Goal: Information Seeking & Learning: Learn about a topic

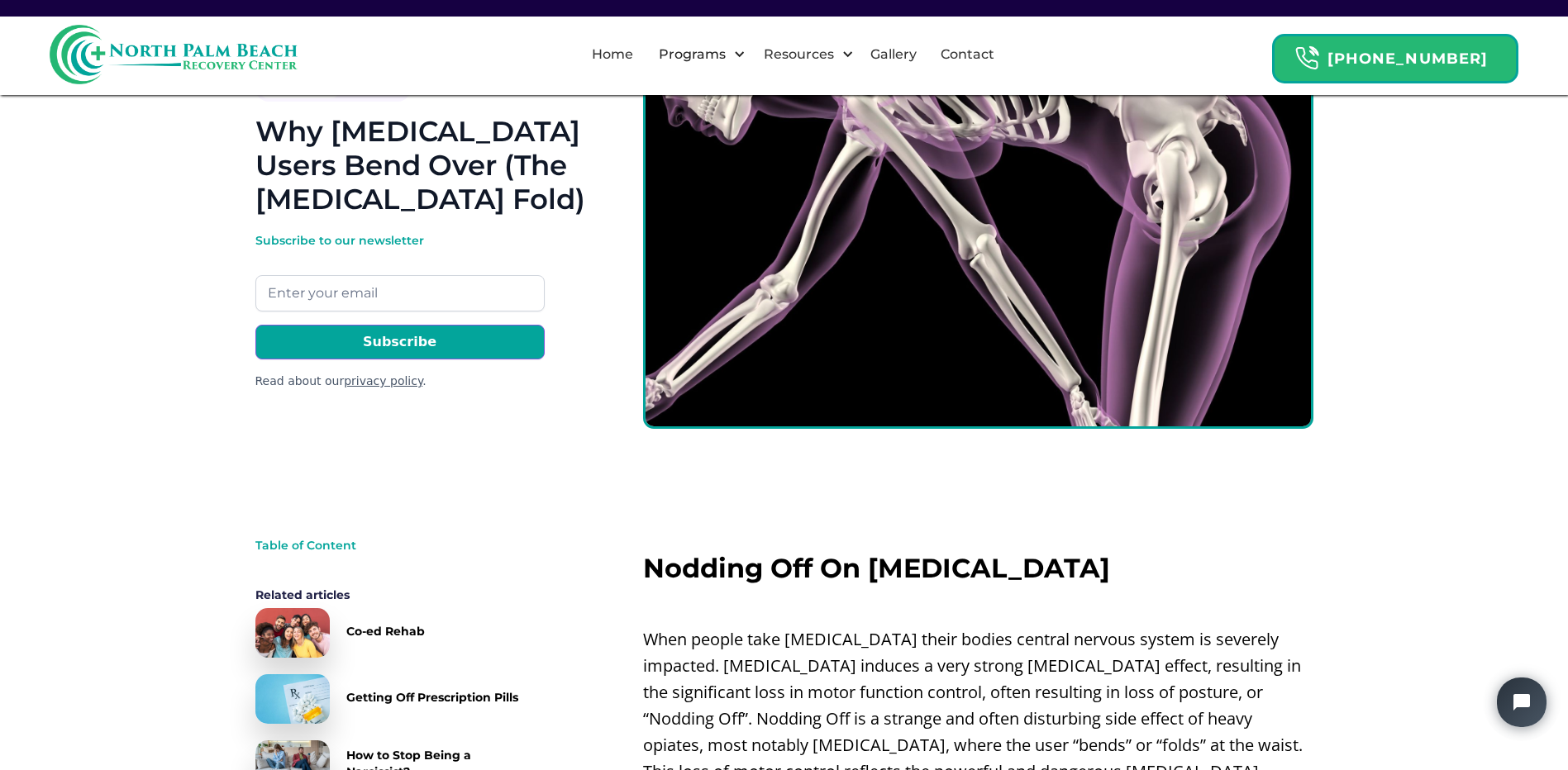
scroll to position [330, 0]
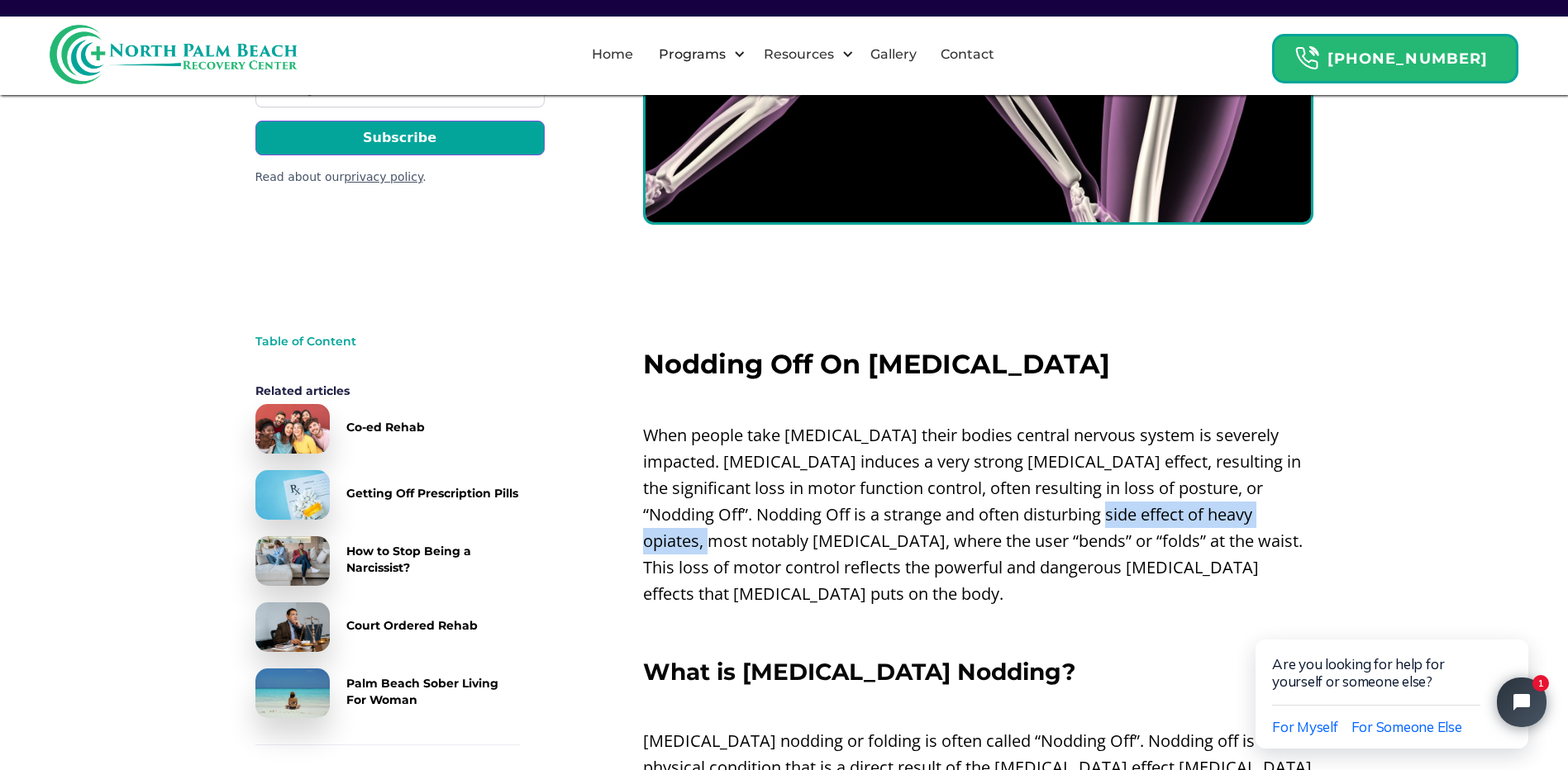
drag, startPoint x: 1001, startPoint y: 517, endPoint x: 1236, endPoint y: 510, distance: 235.1
click at [1236, 510] on p "When people take [MEDICAL_DATA] their bodies central nervous system is severely…" at bounding box center [978, 515] width 671 height 185
drag, startPoint x: 1236, startPoint y: 510, endPoint x: 1077, endPoint y: 568, distance: 169.2
click at [1077, 568] on p "When people take [MEDICAL_DATA] their bodies central nervous system is severely…" at bounding box center [978, 515] width 671 height 185
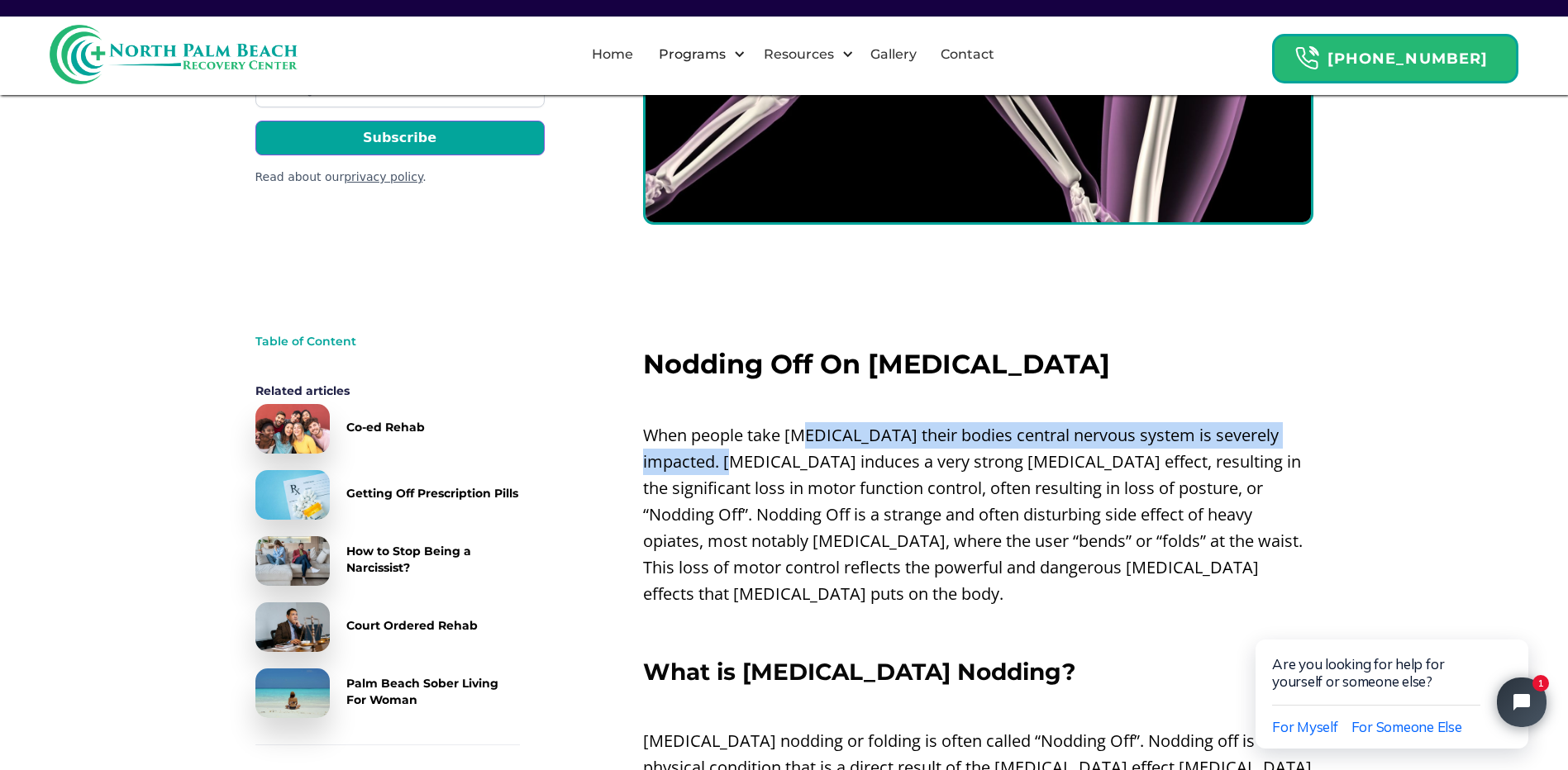
drag, startPoint x: 703, startPoint y: 465, endPoint x: 807, endPoint y: 446, distance: 105.7
click at [807, 446] on p "When people take [MEDICAL_DATA] their bodies central nervous system is severely…" at bounding box center [978, 515] width 671 height 185
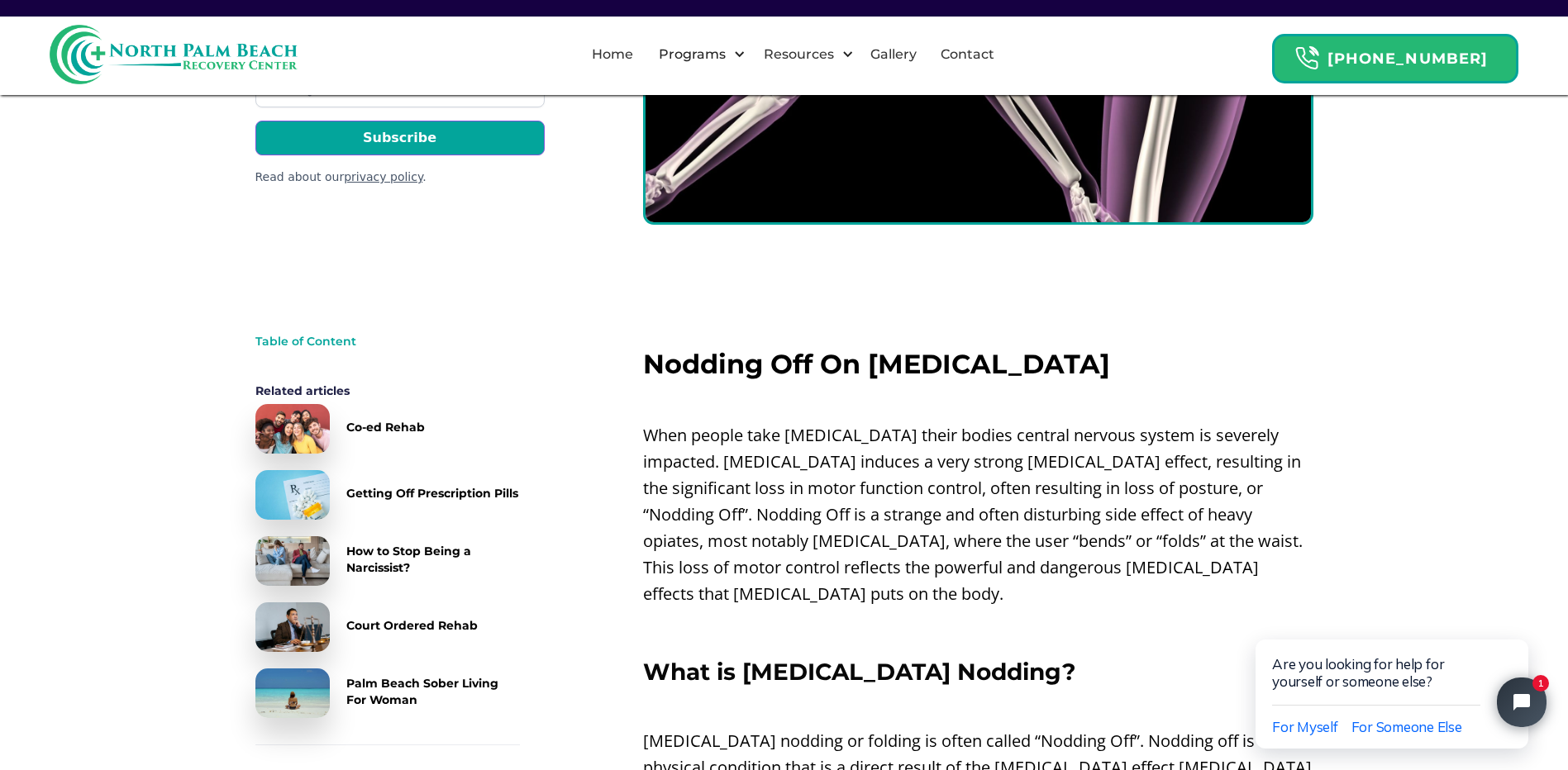
click at [965, 616] on p "‍" at bounding box center [978, 629] width 671 height 27
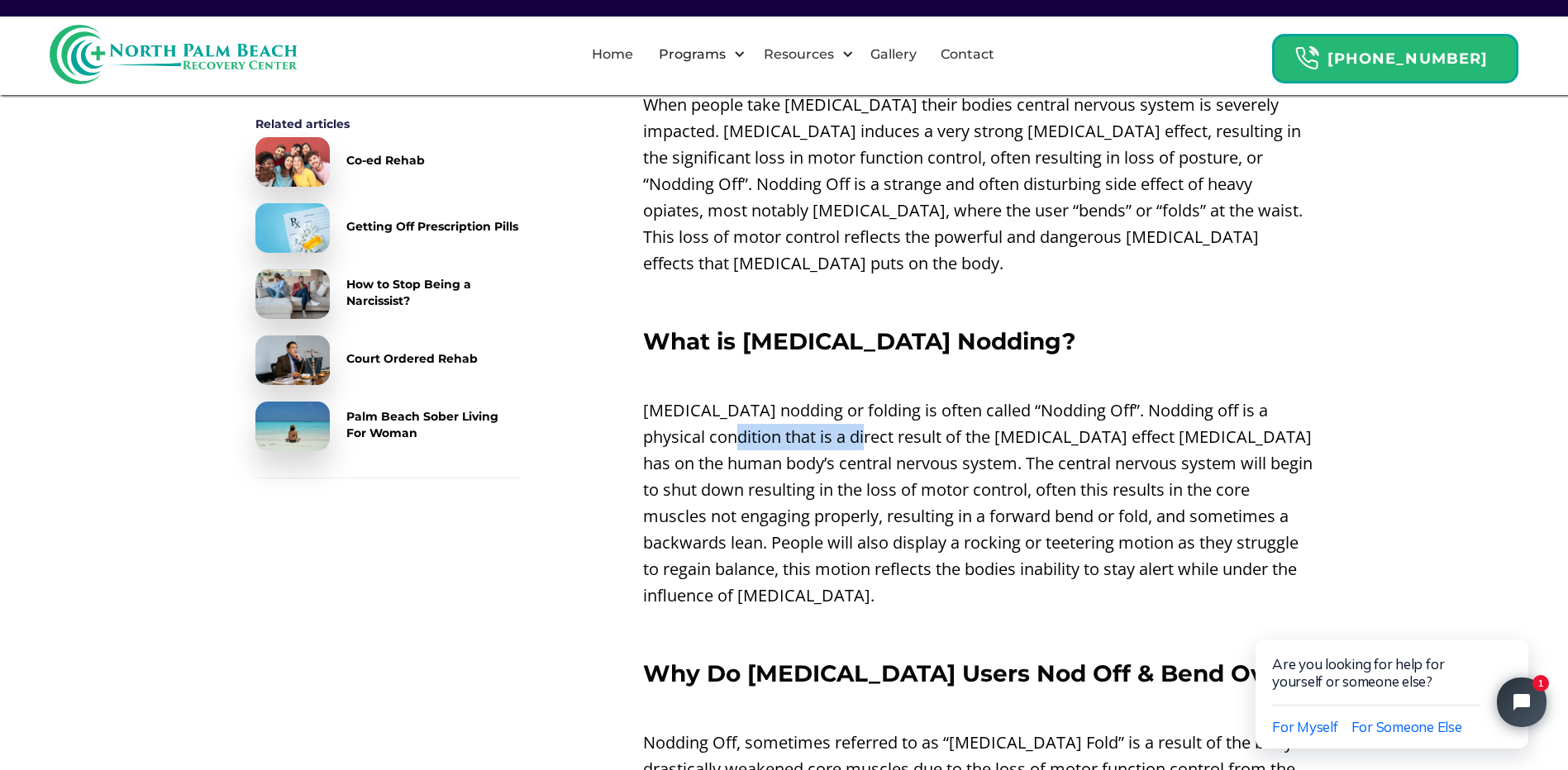
drag, startPoint x: 715, startPoint y: 414, endPoint x: 841, endPoint y: 406, distance: 126.3
click at [841, 406] on p "[MEDICAL_DATA] nodding or folding is often called “Nodding Off”. Nodding off is…" at bounding box center [978, 503] width 671 height 212
drag, startPoint x: 841, startPoint y: 406, endPoint x: 801, endPoint y: 459, distance: 66.4
click at [801, 459] on p "[MEDICAL_DATA] nodding or folding is often called “Nodding Off”. Nodding off is…" at bounding box center [978, 503] width 671 height 212
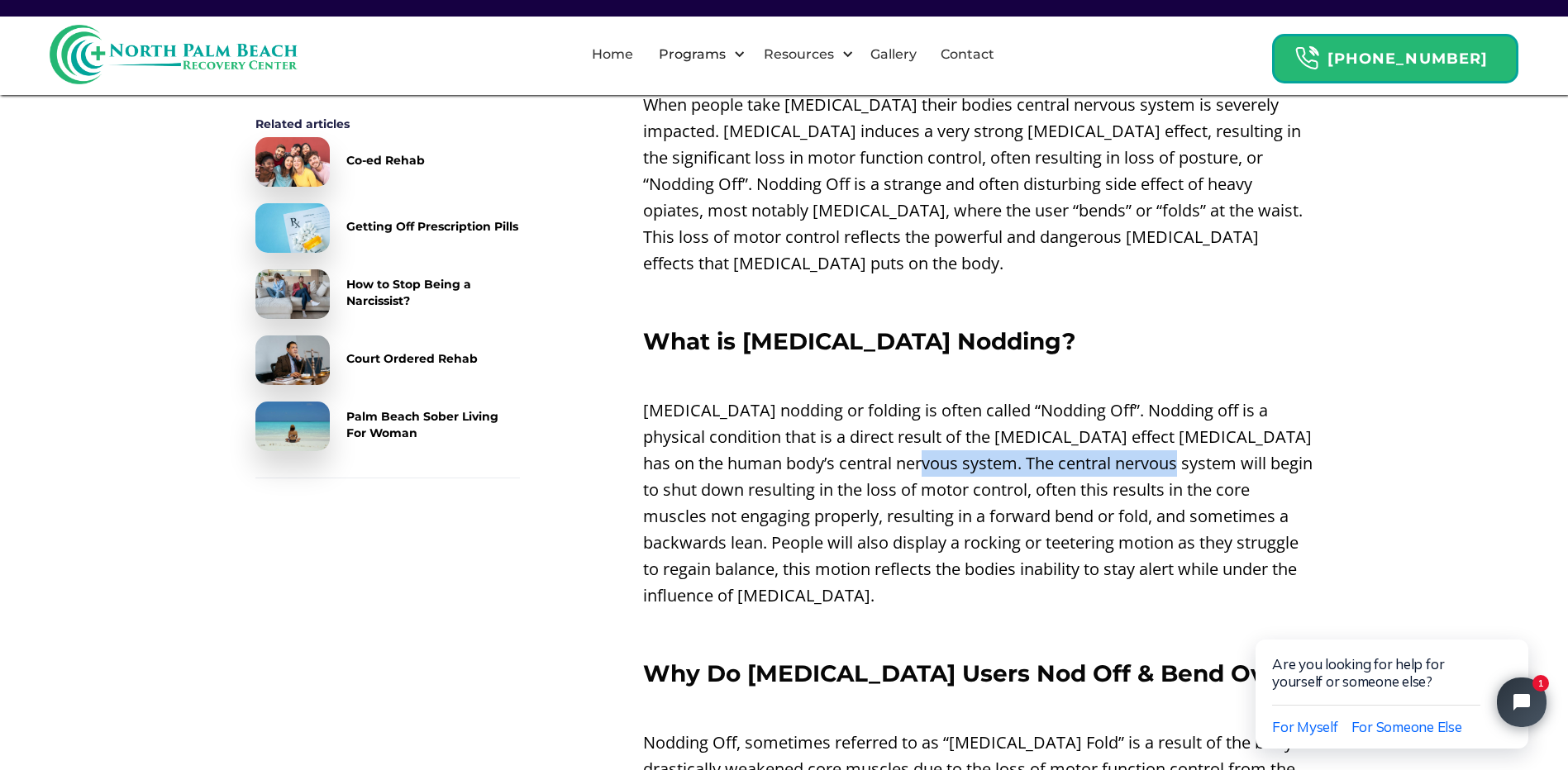
drag, startPoint x: 946, startPoint y: 440, endPoint x: 1154, endPoint y: 440, distance: 208.0
click at [1154, 440] on p "[MEDICAL_DATA] nodding or folding is often called “Nodding Off”. Nodding off is…" at bounding box center [978, 503] width 671 height 212
click at [935, 509] on p "[MEDICAL_DATA] nodding or folding is often called “Nodding Off”. Nodding off is…" at bounding box center [978, 503] width 671 height 212
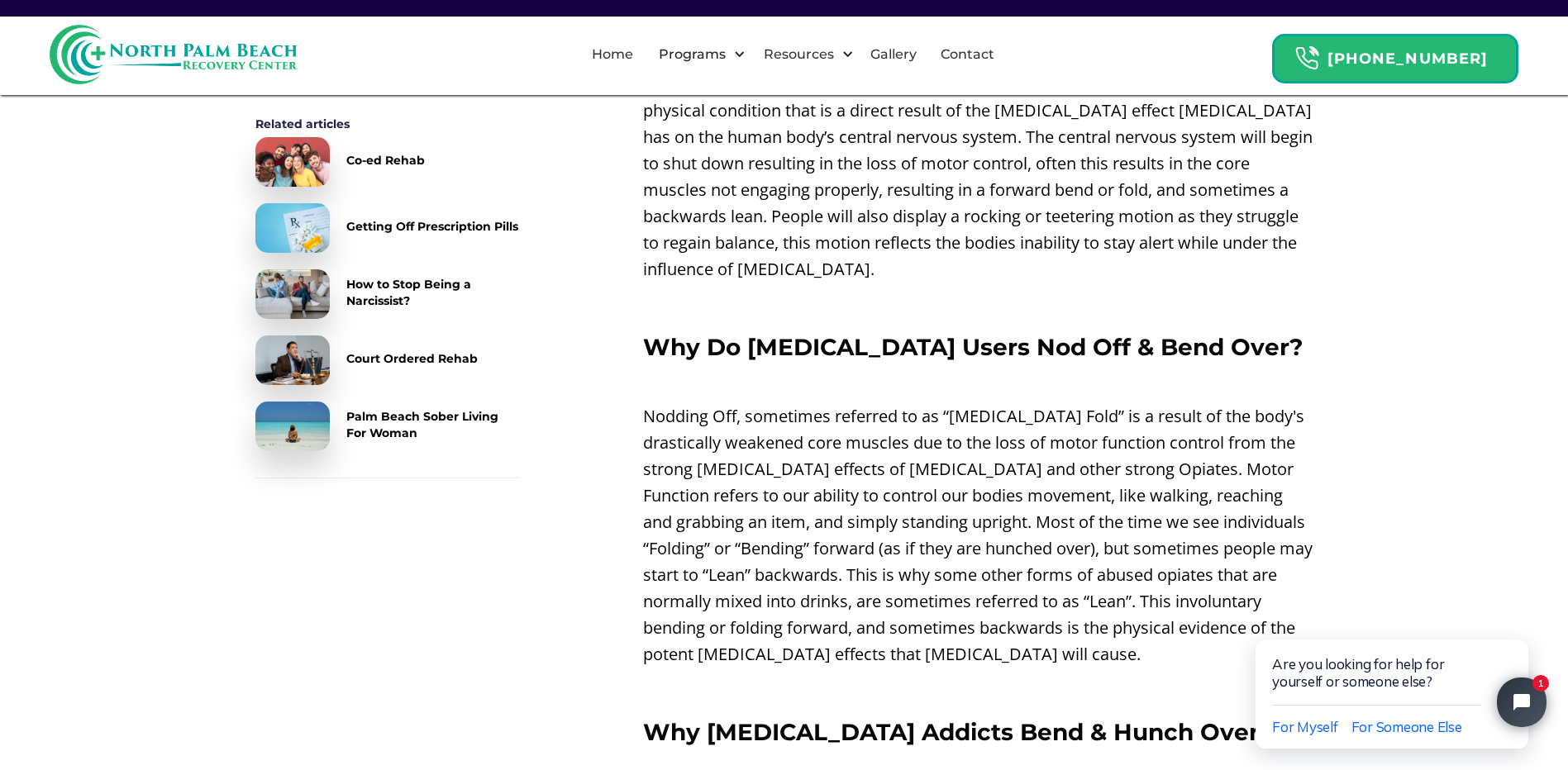
scroll to position [1157, 0]
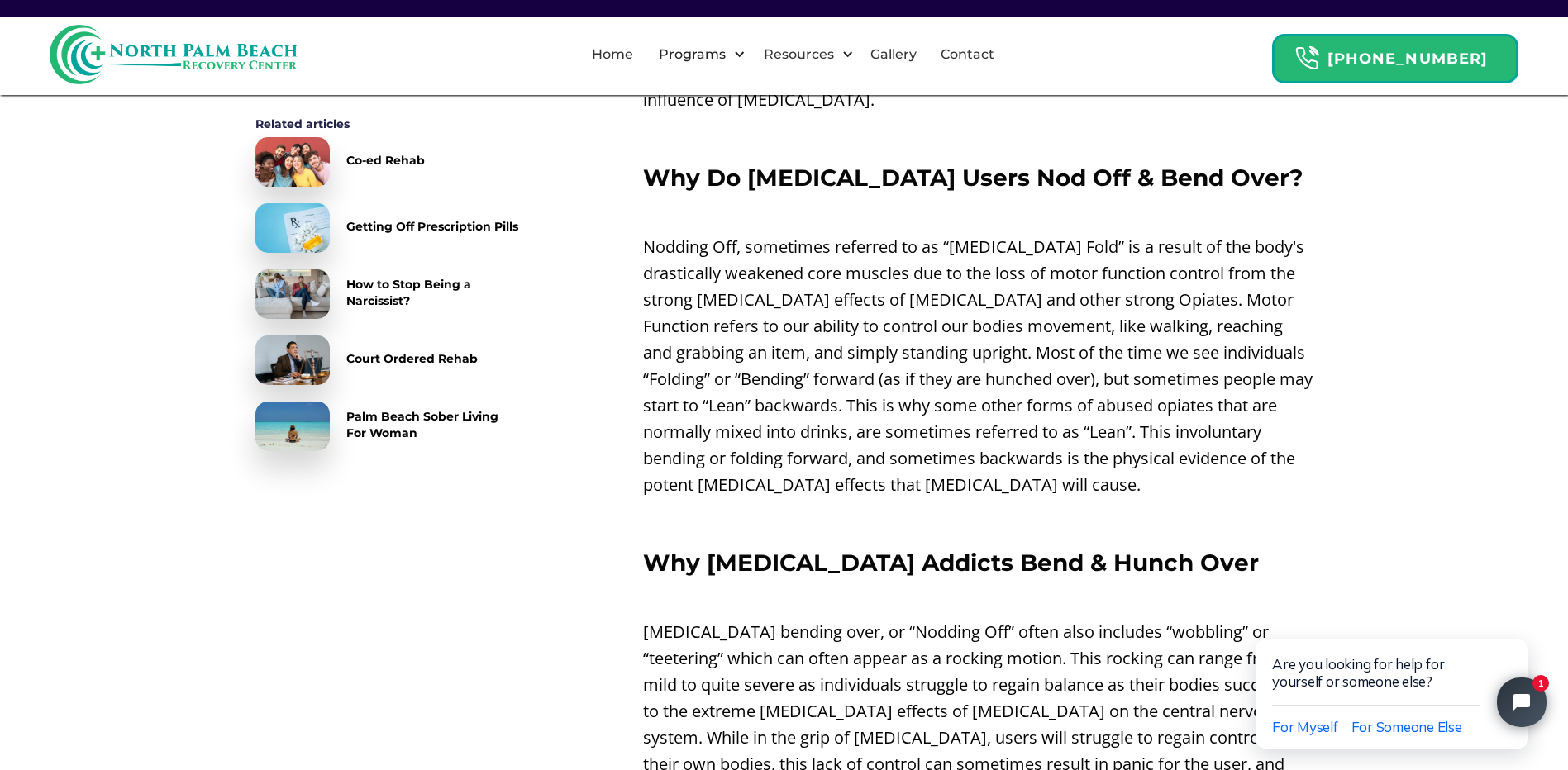
click at [655, 254] on p "Nodding Off, sometimes referred to as “[MEDICAL_DATA] Fold” is a result of the …" at bounding box center [978, 366] width 671 height 265
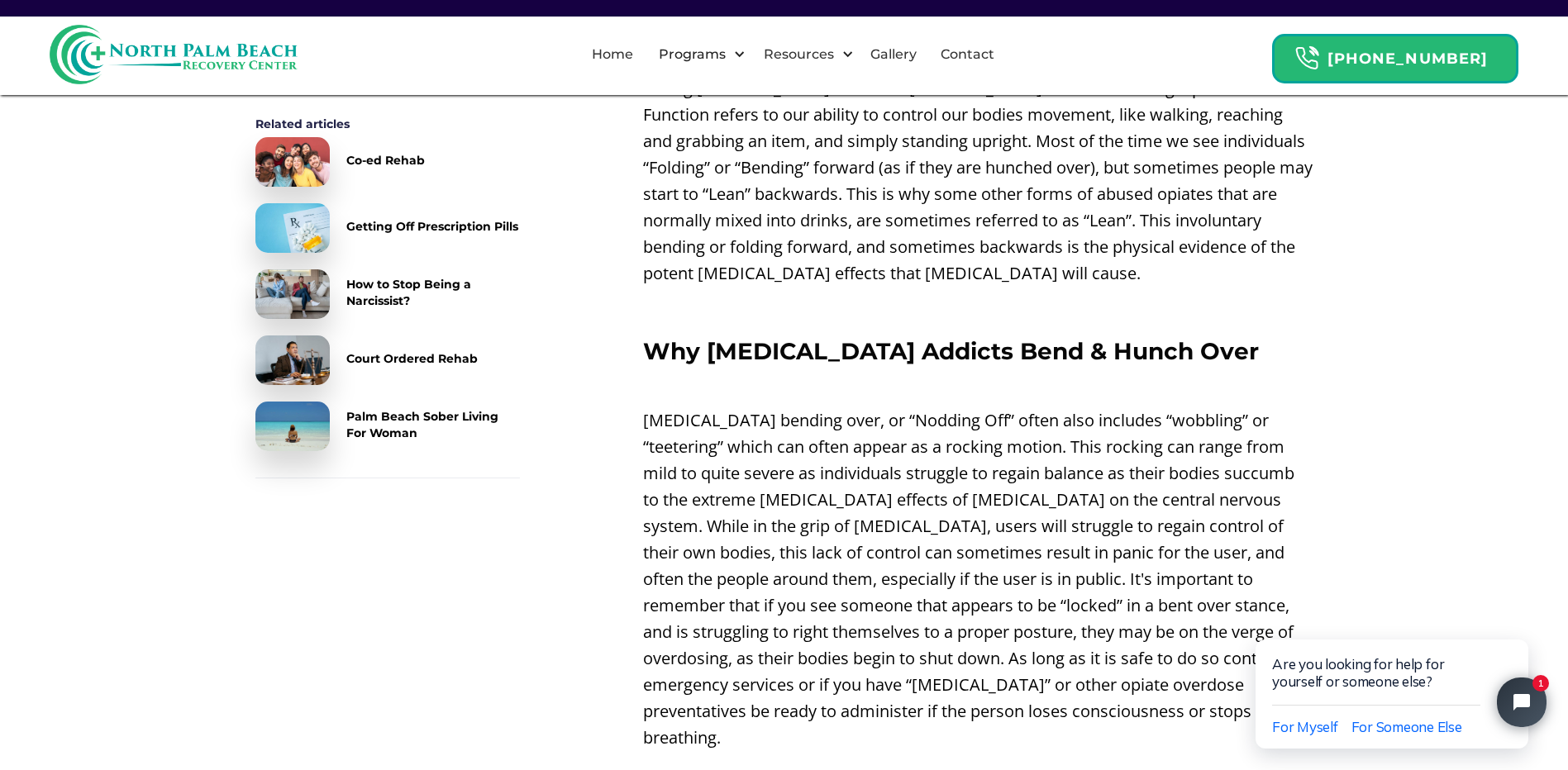
scroll to position [1487, 0]
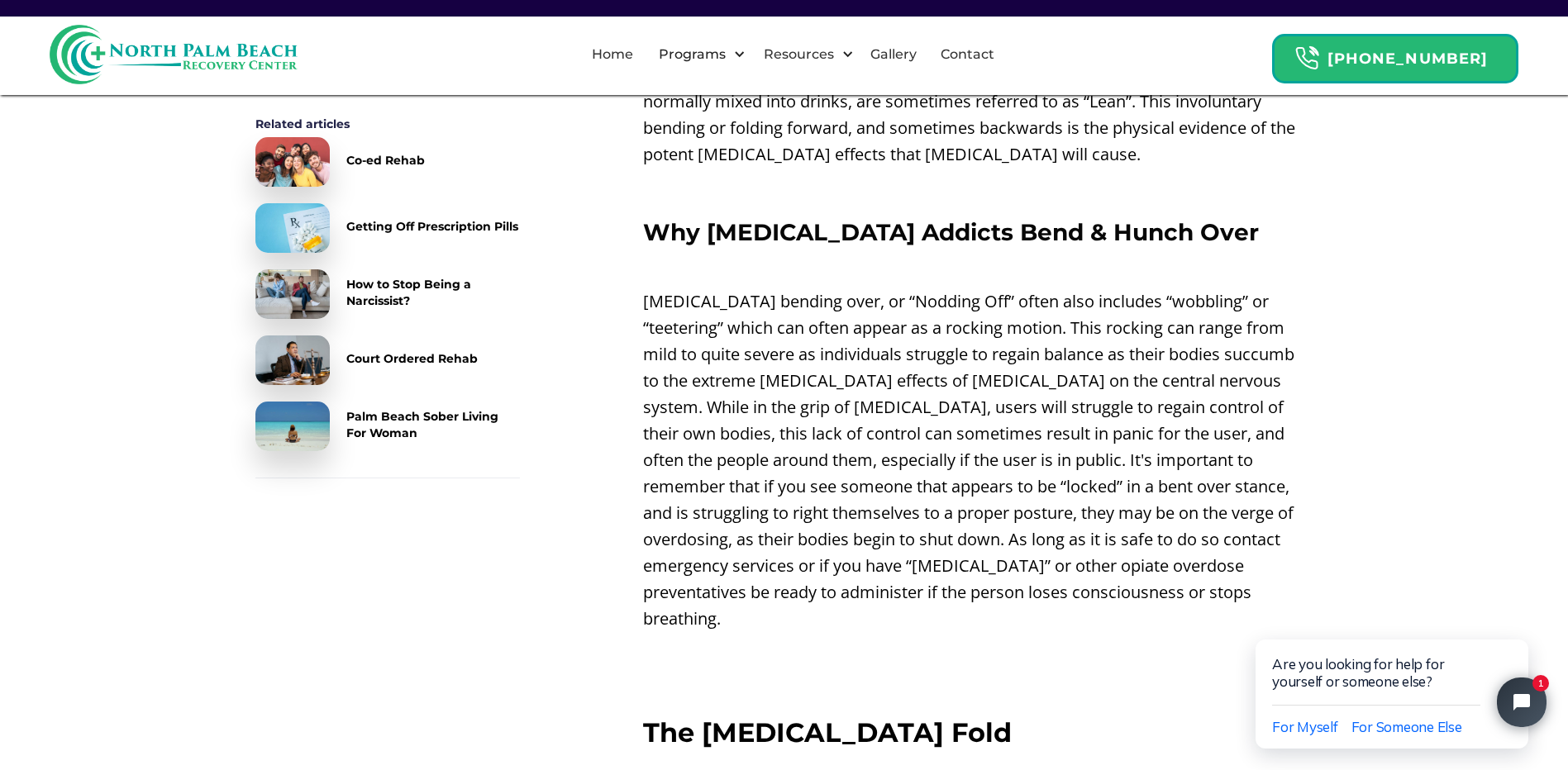
drag, startPoint x: 856, startPoint y: 484, endPoint x: 855, endPoint y: 493, distance: 9.1
click at [855, 493] on p "[MEDICAL_DATA] bending over, or “Nodding Off” often also includes “wobbling” or…" at bounding box center [978, 459] width 671 height 343
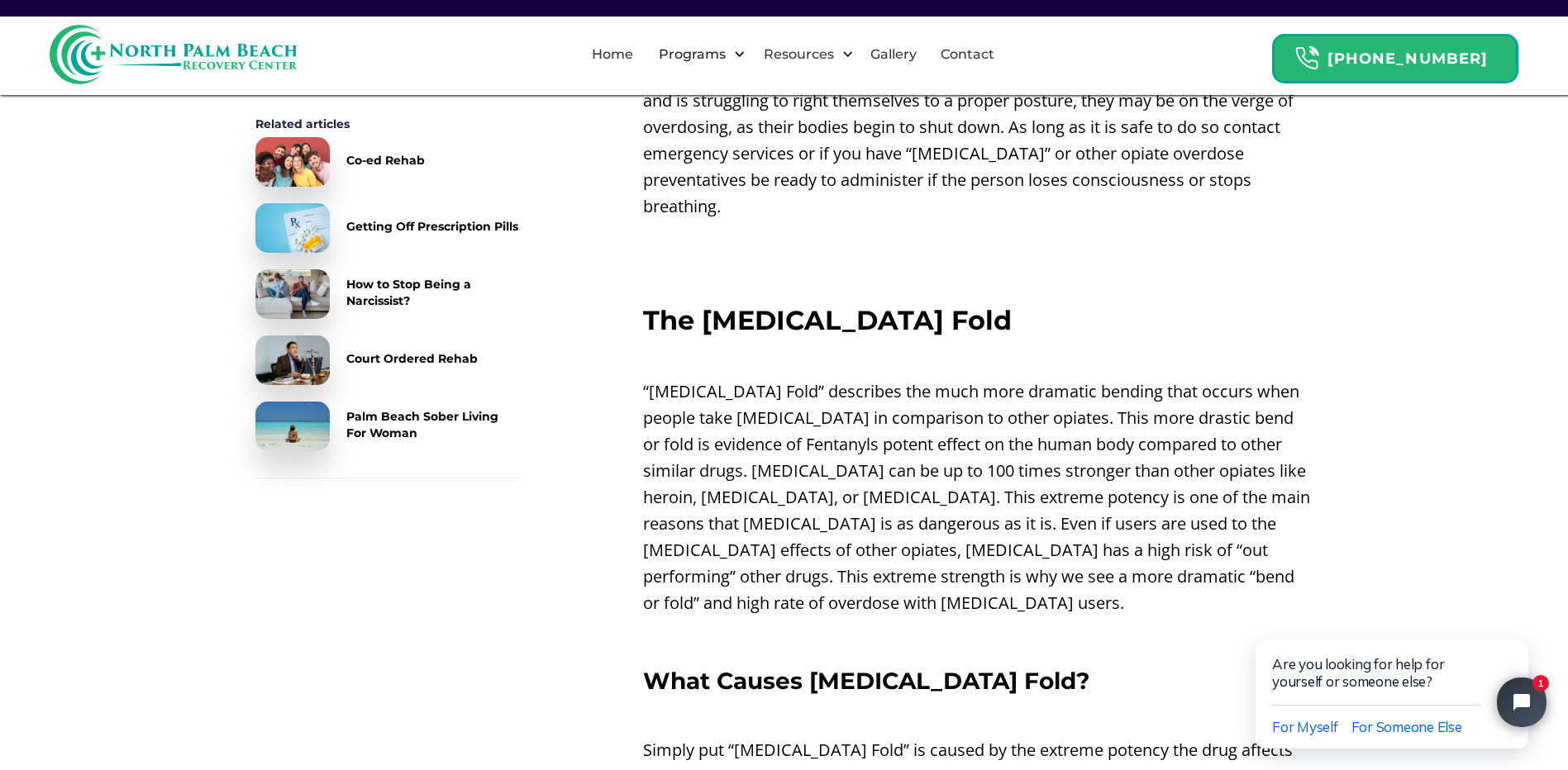
scroll to position [1901, 0]
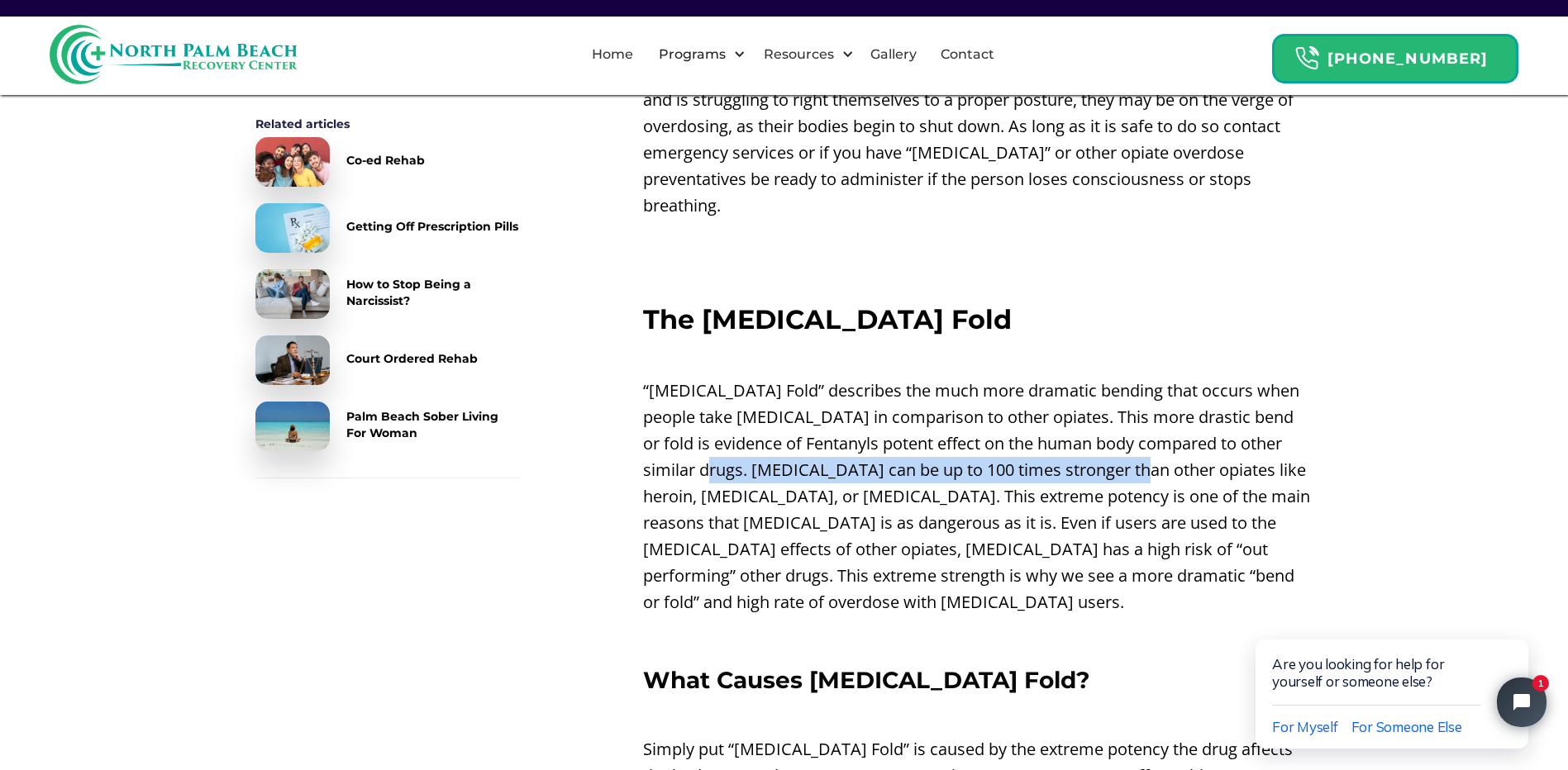
drag, startPoint x: 752, startPoint y: 412, endPoint x: 1166, endPoint y: 409, distance: 414.0
click at [1166, 409] on p "“[MEDICAL_DATA] Fold” describes the much more dramatic bending that occurs when…" at bounding box center [978, 496] width 671 height 238
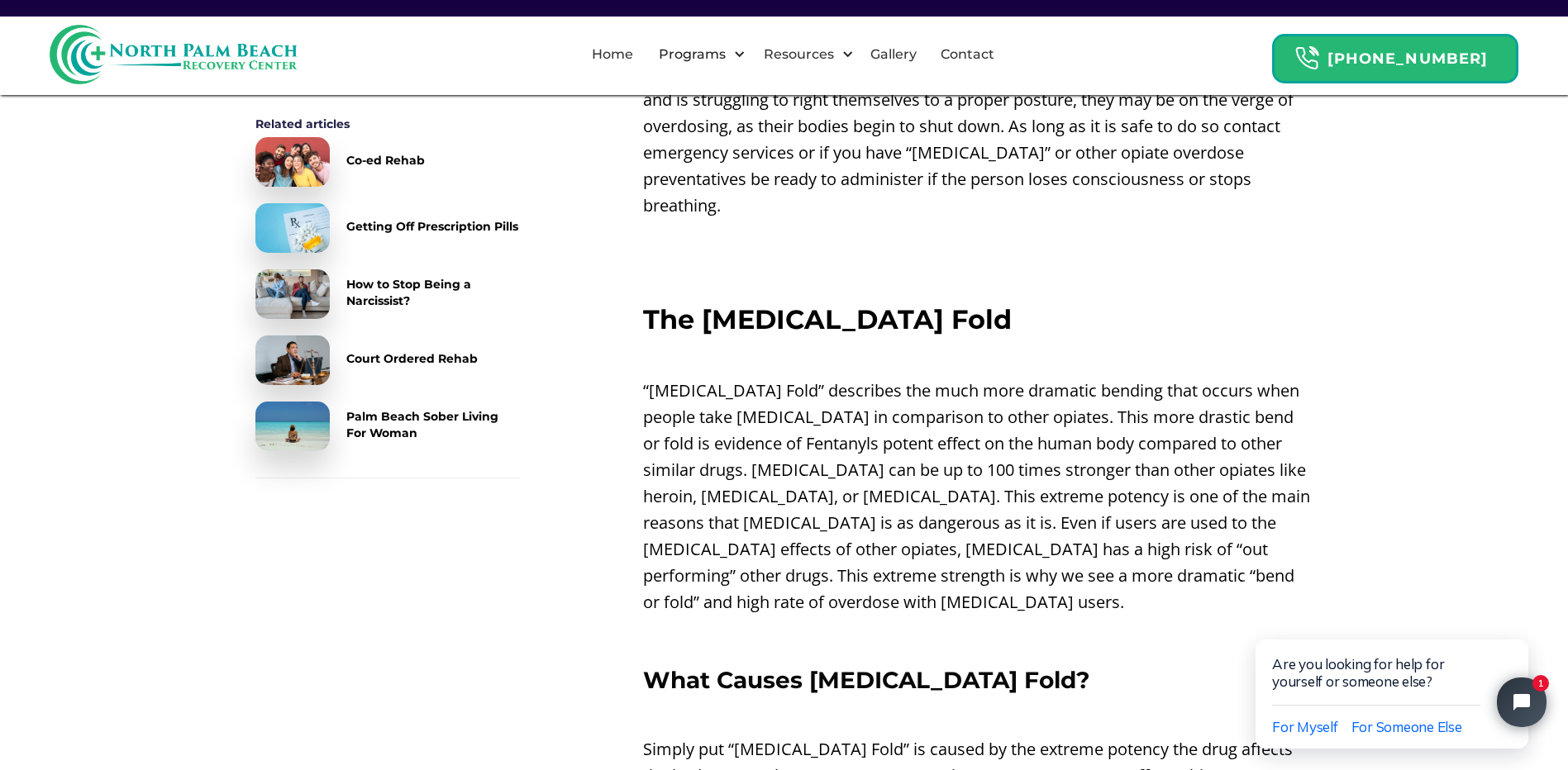
click at [729, 435] on p "“[MEDICAL_DATA] Fold” describes the much more dramatic bending that occurs when…" at bounding box center [978, 496] width 671 height 238
click at [986, 504] on p "“[MEDICAL_DATA] Fold” describes the much more dramatic bending that occurs when…" at bounding box center [978, 496] width 671 height 238
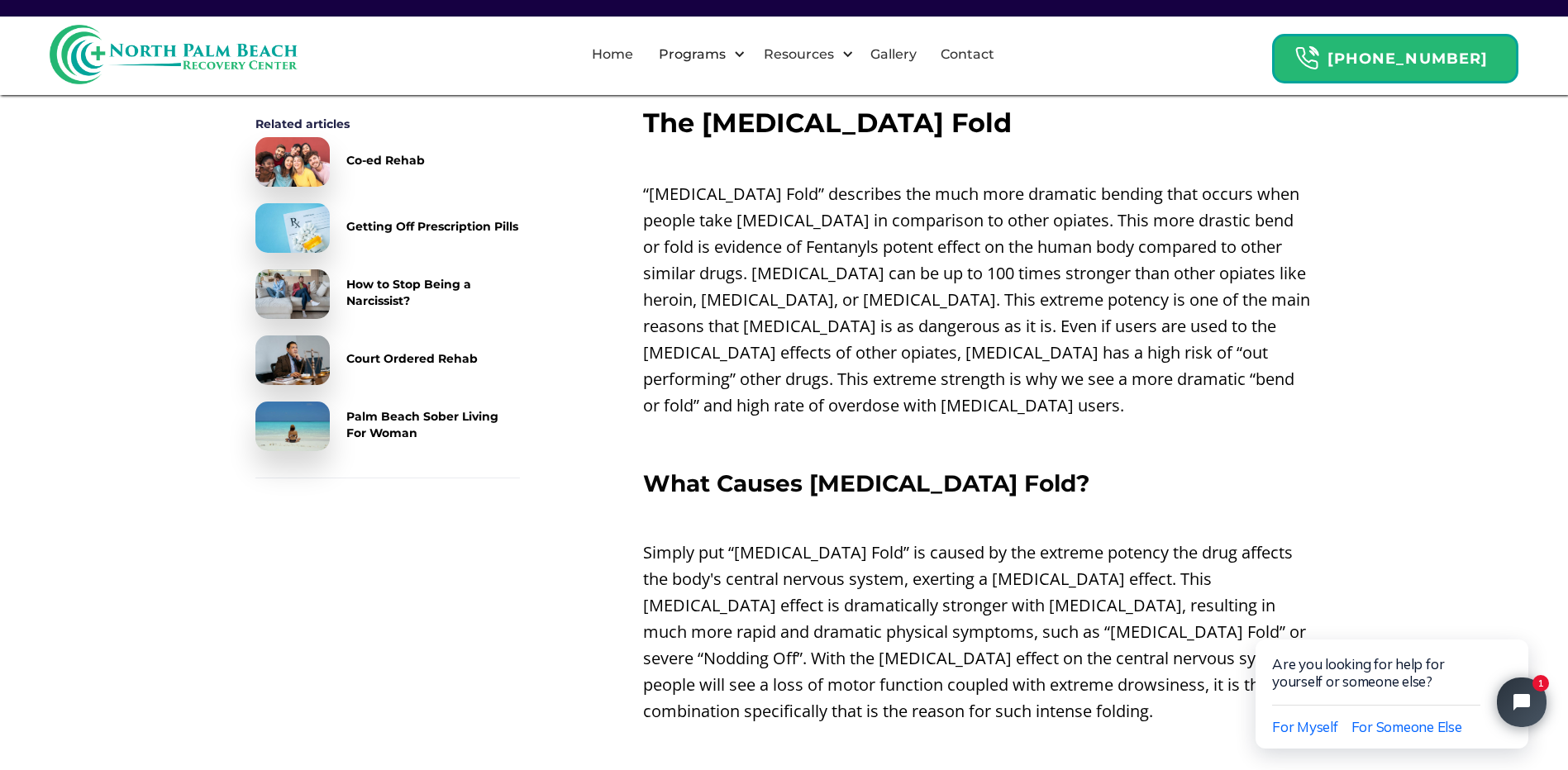
scroll to position [2231, 0]
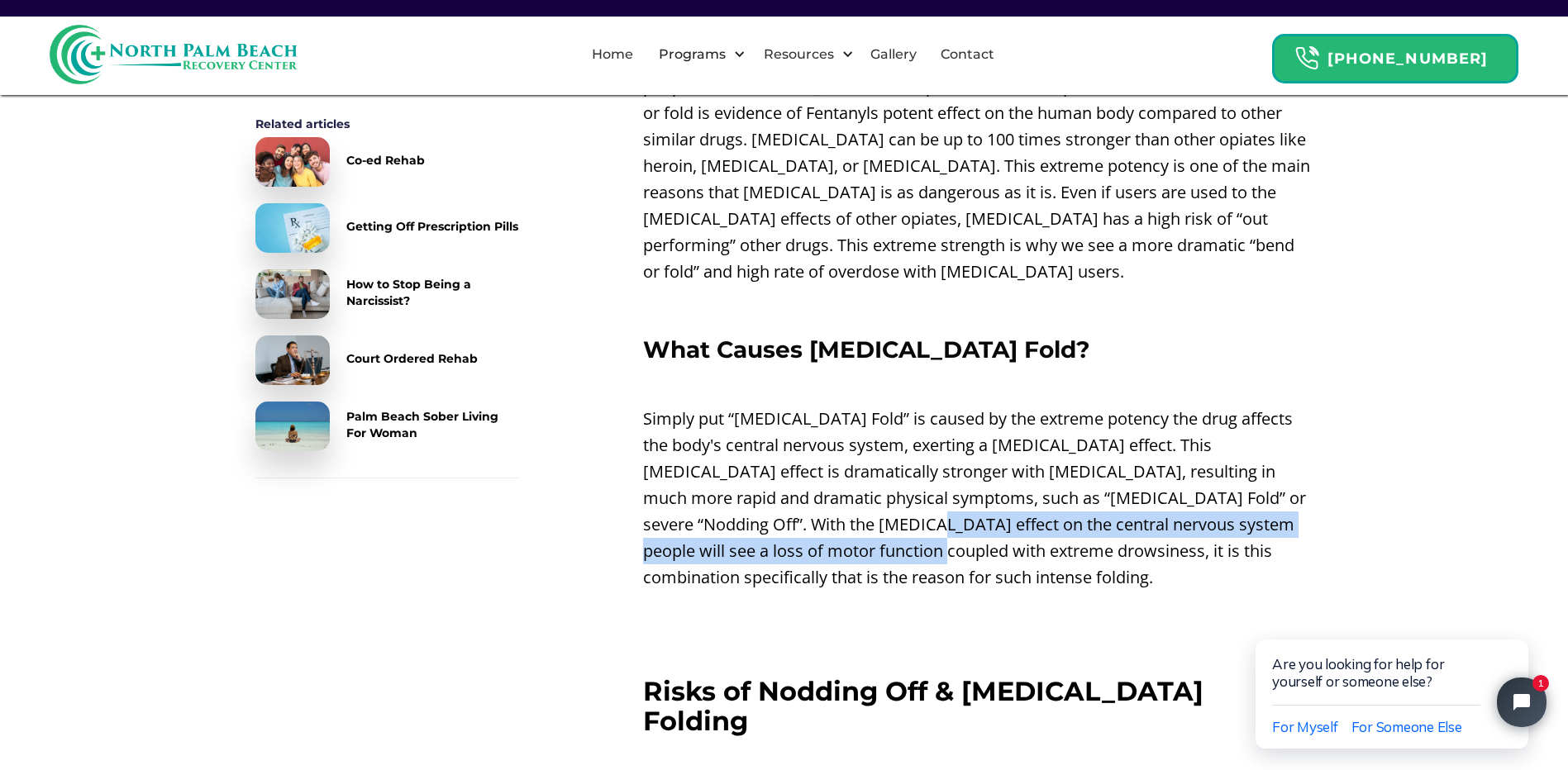
drag, startPoint x: 966, startPoint y: 491, endPoint x: 893, endPoint y: 475, distance: 74.7
click at [893, 475] on p "Simply put “[MEDICAL_DATA] Fold” is caused by the extreme potency the drug affe…" at bounding box center [978, 498] width 671 height 185
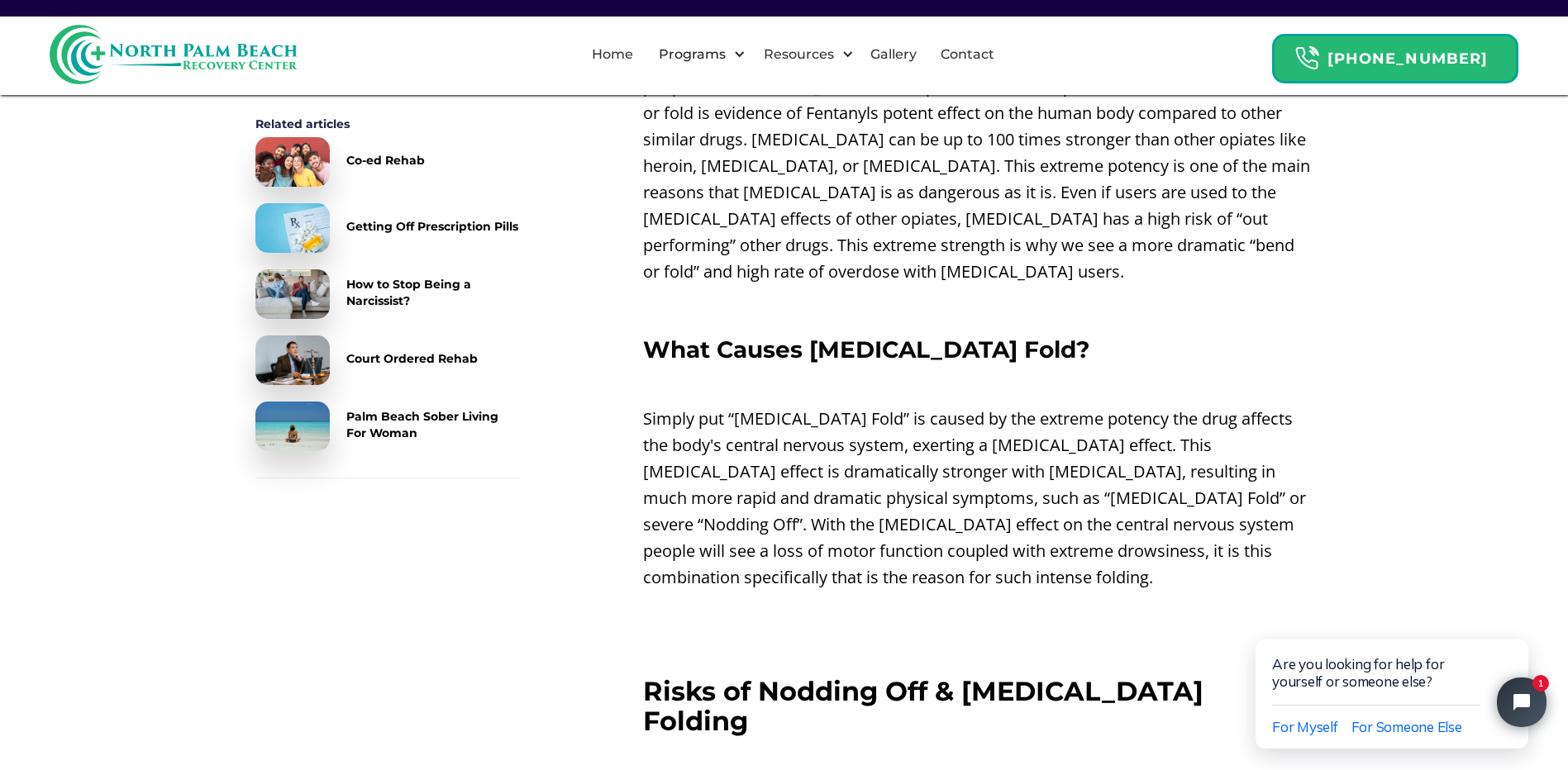
drag, startPoint x: 893, startPoint y: 475, endPoint x: 772, endPoint y: 545, distance: 139.8
click at [772, 545] on div "Nodding Off On [MEDICAL_DATA] ‍ When people take [MEDICAL_DATA] their bodies ce…" at bounding box center [978, 170] width 671 height 3475
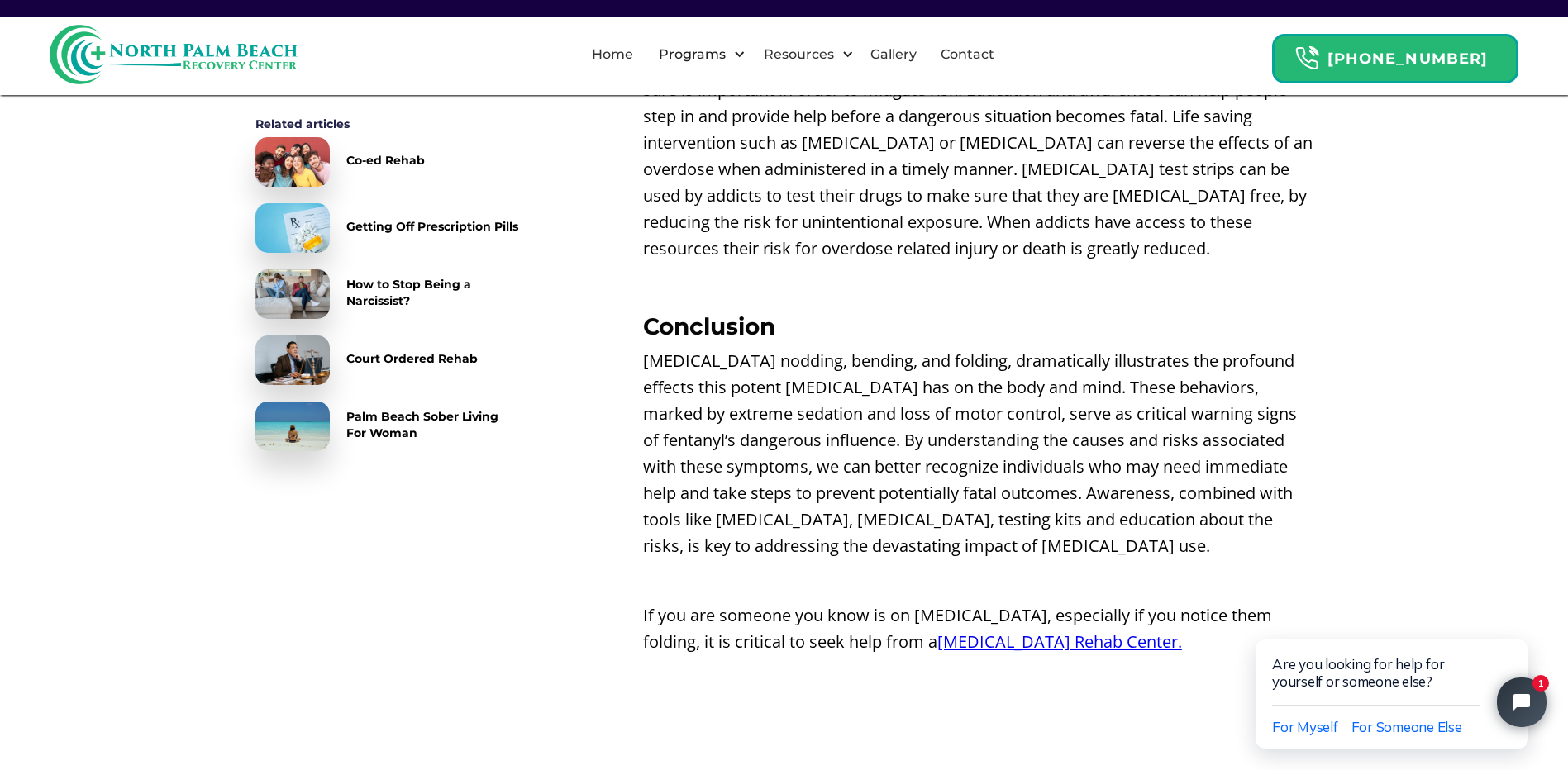
scroll to position [3470, 0]
